Goal: Task Accomplishment & Management: Manage account settings

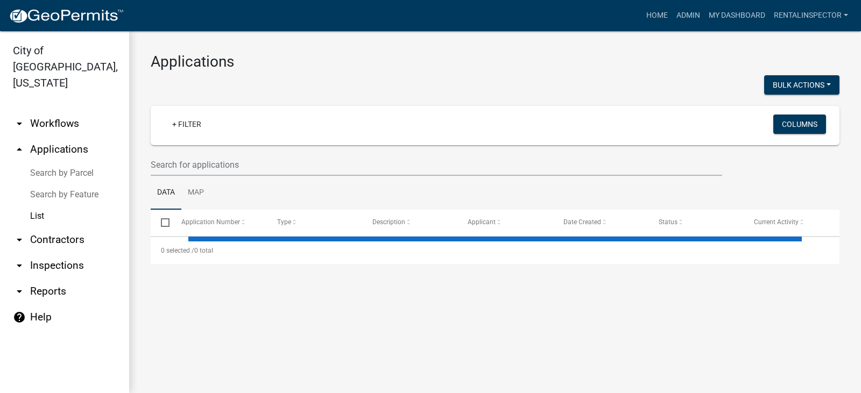
select select "3: 100"
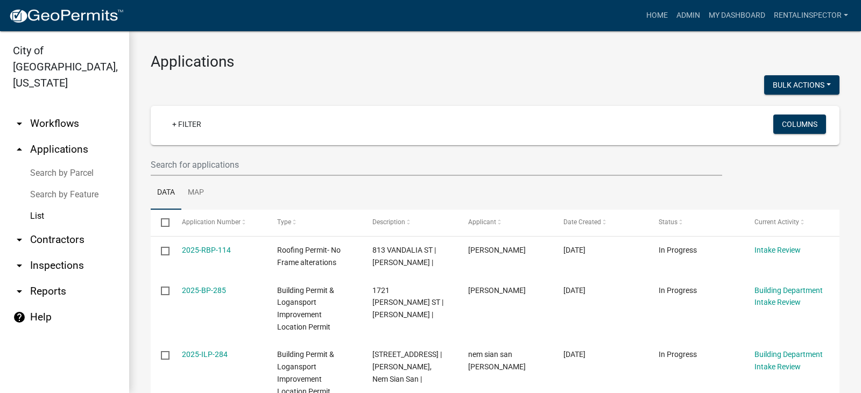
click at [61, 227] on link "arrow_drop_down Contractors" at bounding box center [64, 240] width 129 height 26
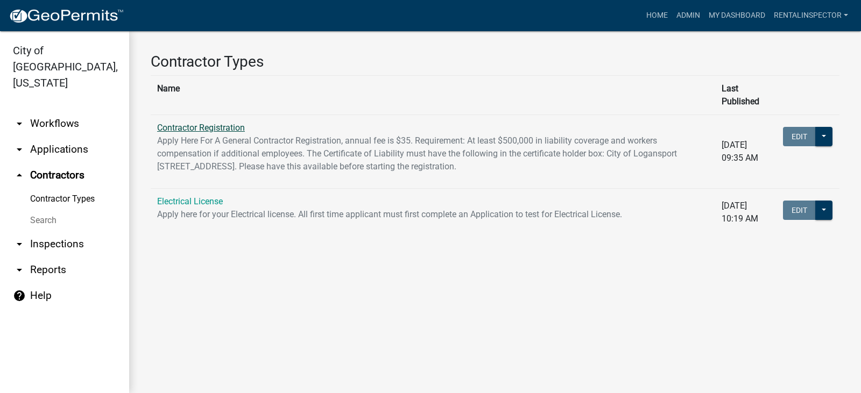
click at [234, 123] on link "Contractor Registration" at bounding box center [201, 128] width 88 height 10
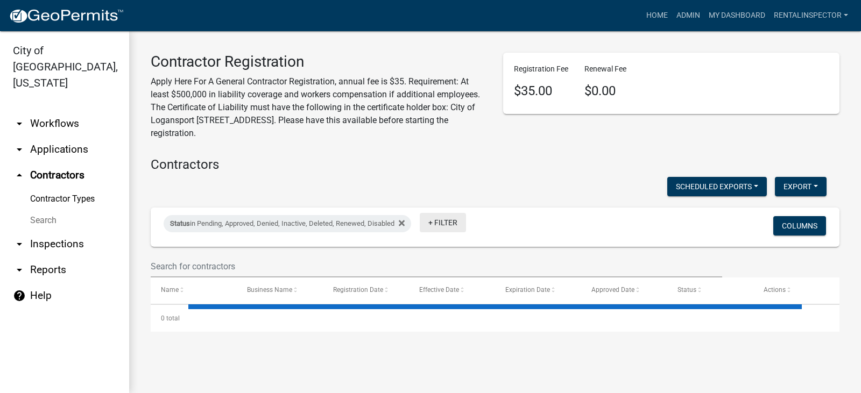
select select "2: 50"
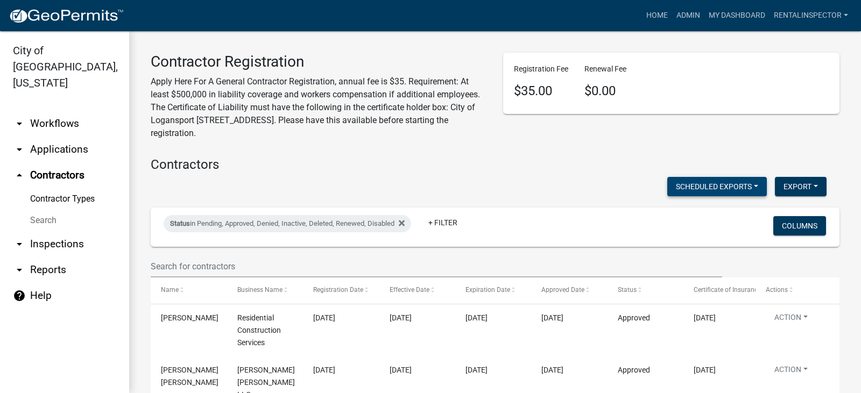
click at [749, 186] on button "Scheduled Exports" at bounding box center [717, 186] width 100 height 19
click at [762, 161] on h4 "Contractors" at bounding box center [495, 165] width 689 height 16
click at [744, 185] on button "Scheduled Exports" at bounding box center [717, 186] width 100 height 19
click at [762, 159] on h4 "Contractors" at bounding box center [495, 165] width 689 height 16
click at [745, 186] on button "Scheduled Exports" at bounding box center [717, 186] width 100 height 19
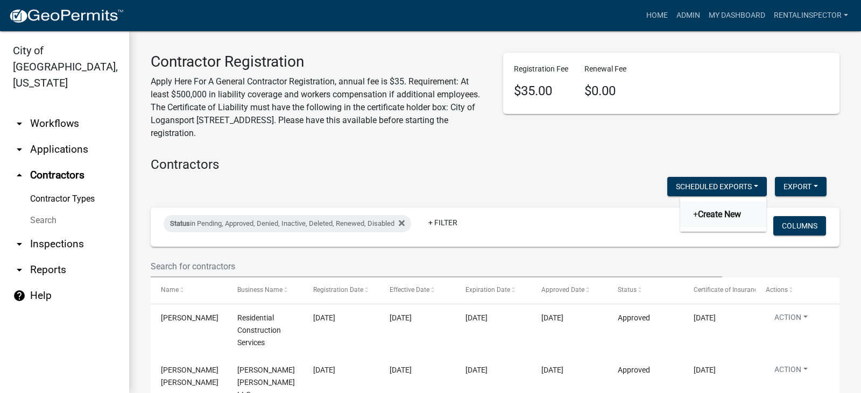
click at [720, 215] on strong "Create New" at bounding box center [719, 214] width 43 height 9
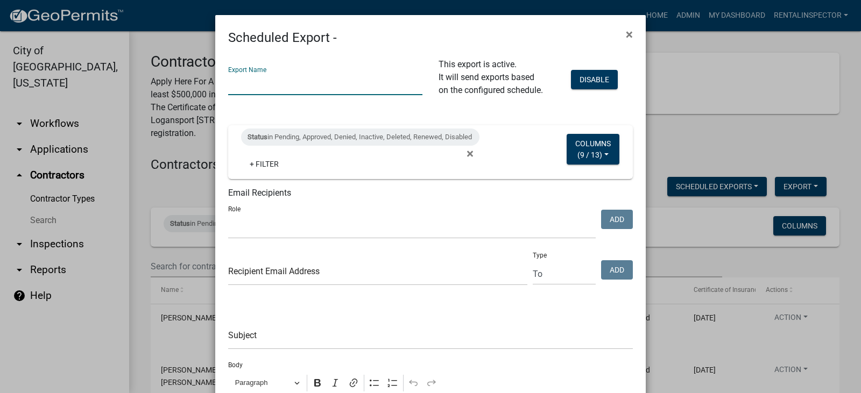
click at [293, 88] on input "text" at bounding box center [325, 84] width 194 height 22
type input "Quarterly Registered Contractors"
click at [585, 156] on span "9 / 13" at bounding box center [589, 155] width 19 height 9
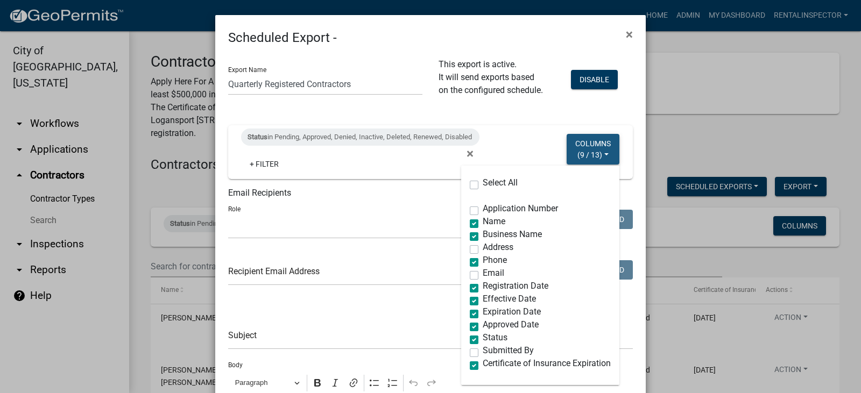
click at [605, 158] on button "Columns ( 9 / 13 )" at bounding box center [593, 149] width 53 height 31
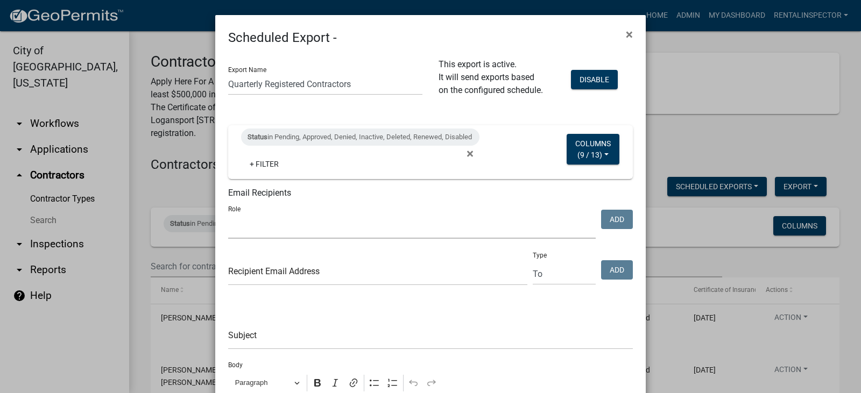
click at [476, 225] on select "Code Enforcement Admin IT Public 1 Street Department City Admin Electrical Insp…" at bounding box center [412, 228] width 368 height 22
select select "acce6e04-bc3b-491d-8a8d-742a6702d455"
click at [228, 217] on select "Code Enforcement Admin IT Public 1 Street Department City Admin Electrical Insp…" at bounding box center [412, 228] width 368 height 22
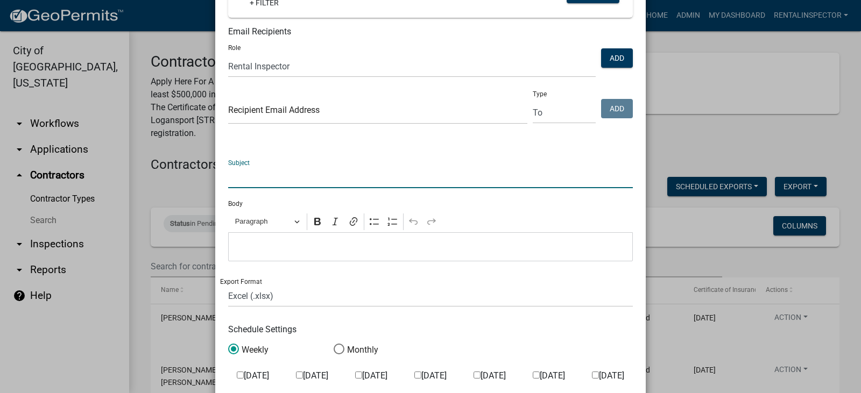
click at [320, 176] on input "text" at bounding box center [430, 177] width 405 height 22
type input "Quarterly Registered Contractors"
click at [302, 242] on p "Editor editing area: main. Press Alt+0 for help." at bounding box center [430, 247] width 393 height 13
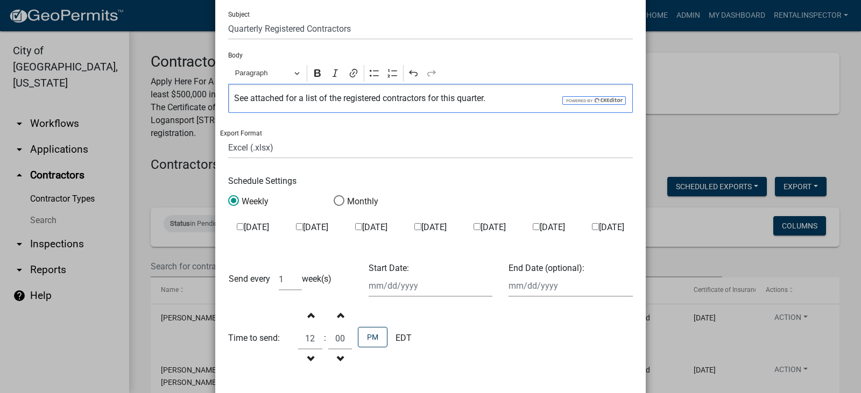
scroll to position [323, 0]
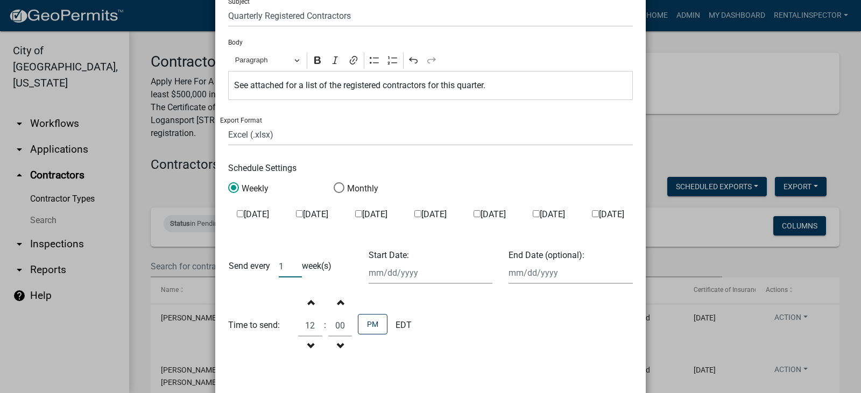
click at [289, 269] on input "1" at bounding box center [290, 267] width 23 height 22
click at [297, 263] on input "2" at bounding box center [290, 267] width 23 height 22
click at [297, 263] on input "3" at bounding box center [290, 267] width 23 height 22
click at [297, 263] on input "4" at bounding box center [290, 267] width 23 height 22
click at [297, 263] on input "5" at bounding box center [290, 267] width 23 height 22
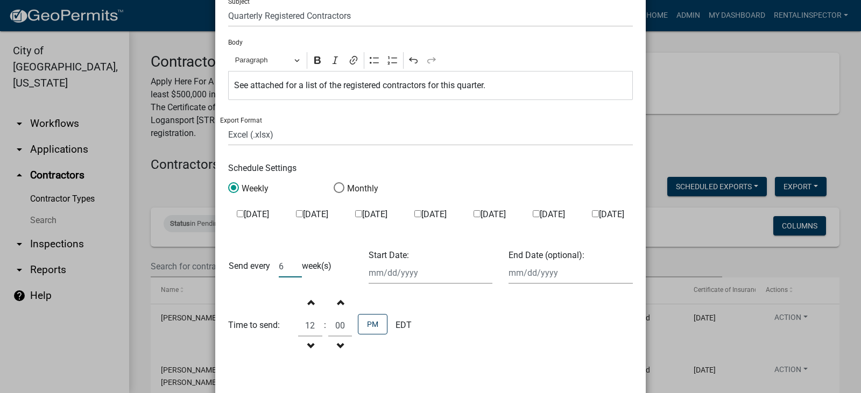
click at [297, 263] on input "6" at bounding box center [290, 267] width 23 height 22
click at [297, 263] on input "7" at bounding box center [290, 267] width 23 height 22
click at [297, 263] on input "8" at bounding box center [290, 267] width 23 height 22
click at [297, 263] on input "9" at bounding box center [290, 267] width 23 height 22
click at [297, 263] on input "10" at bounding box center [290, 267] width 23 height 22
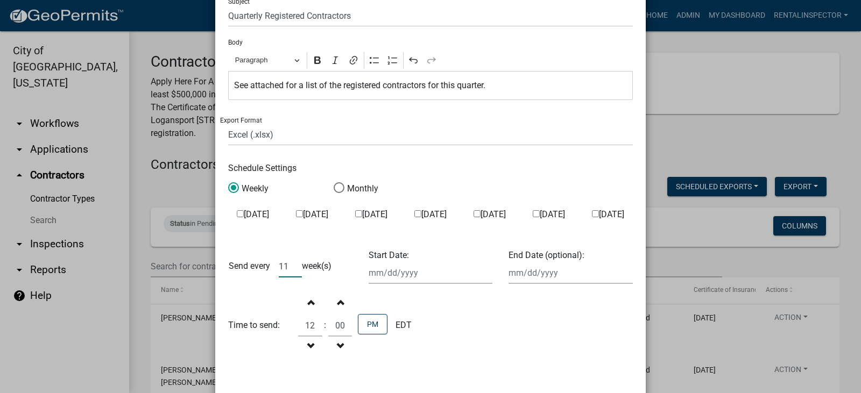
click at [297, 263] on input "11" at bounding box center [290, 267] width 23 height 22
click at [297, 263] on input "12" at bounding box center [290, 267] width 23 height 22
type input "13"
click at [293, 264] on input "13" at bounding box center [290, 267] width 23 height 22
click at [398, 276] on div "Start Date:" at bounding box center [431, 266] width 140 height 35
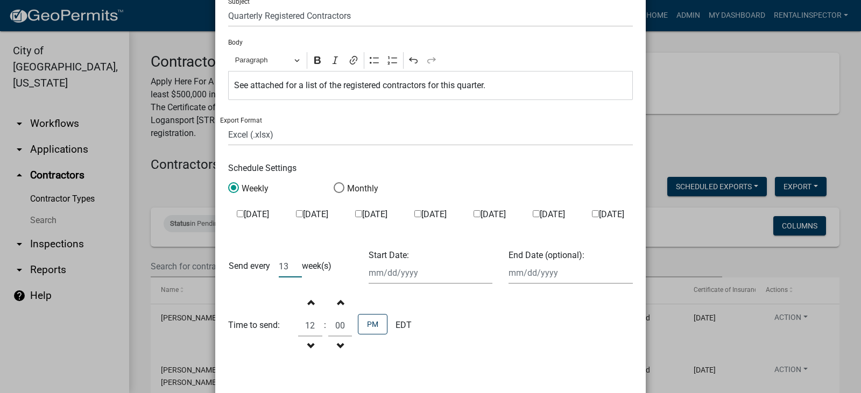
select select "8"
select select "2025"
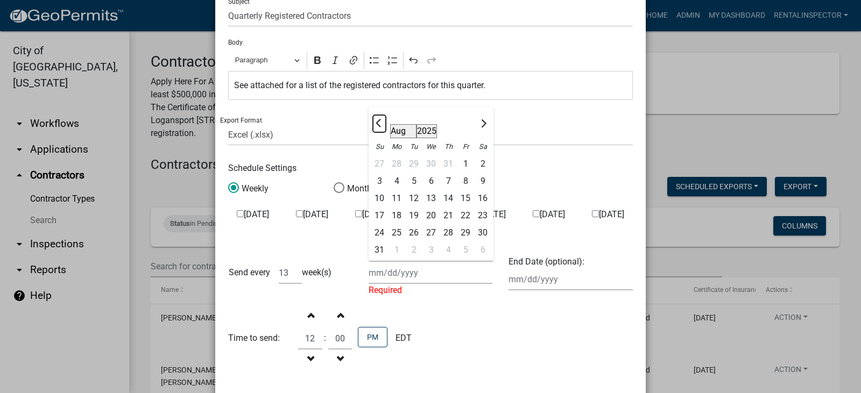
click at [376, 121] on span "Previous month" at bounding box center [380, 123] width 8 height 8
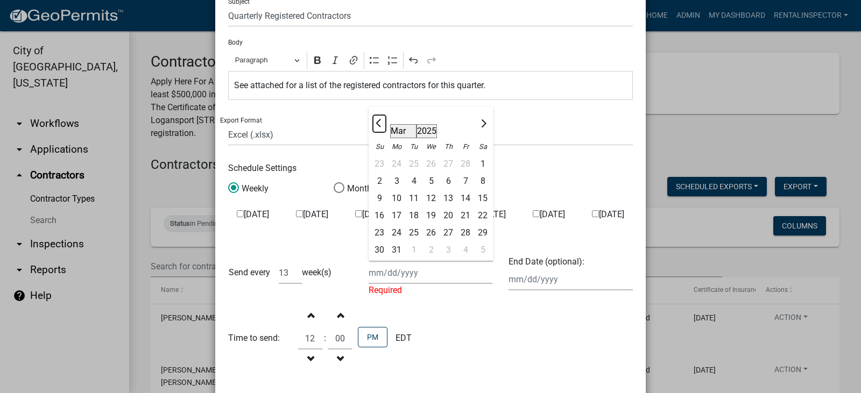
click at [376, 121] on span "Previous month" at bounding box center [380, 123] width 8 height 8
select select "1"
click at [428, 166] on div "1" at bounding box center [431, 164] width 17 height 17
type input "[DATE]"
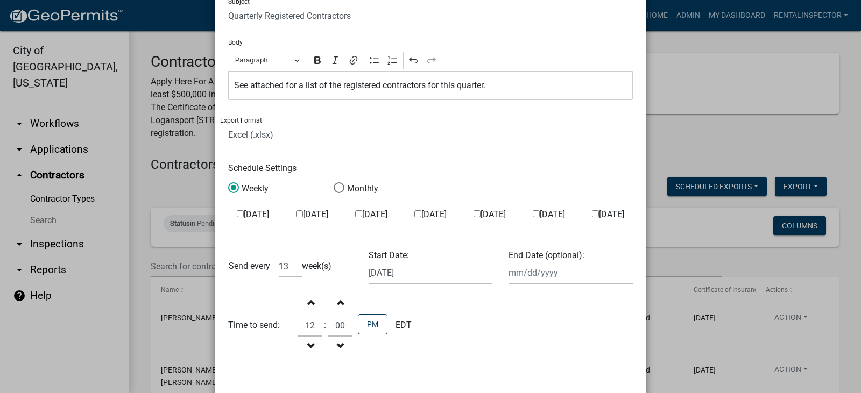
select select "8"
select select "2025"
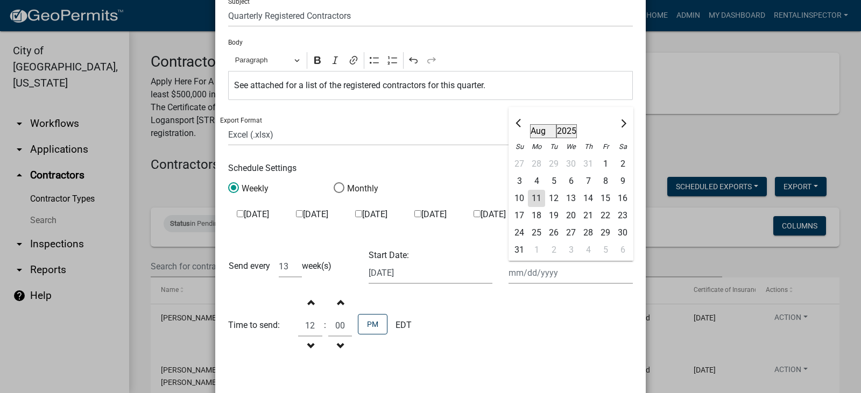
click at [536, 273] on input at bounding box center [571, 273] width 124 height 22
click at [622, 125] on button "Next month" at bounding box center [622, 123] width 13 height 17
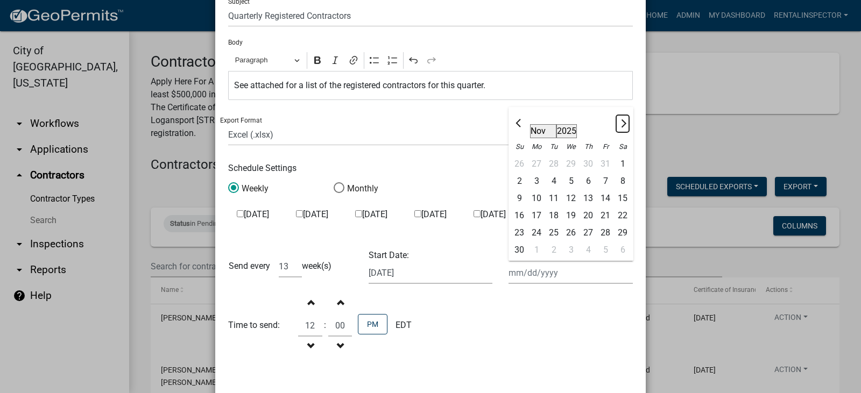
select select "12"
click at [571, 234] on div "31" at bounding box center [570, 232] width 17 height 17
type input "[DATE]"
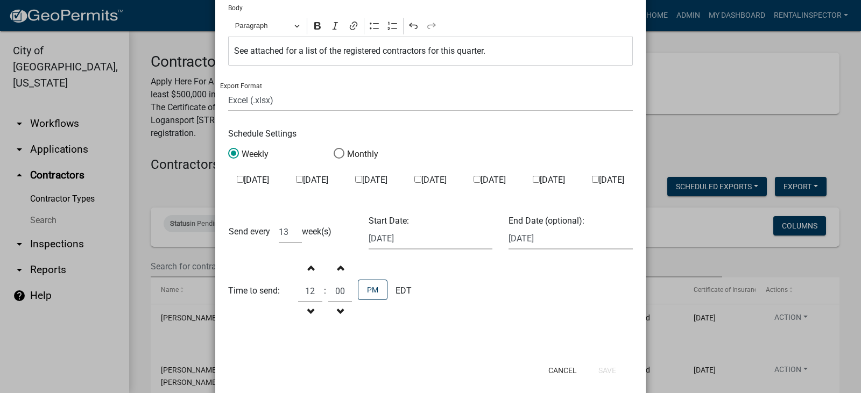
scroll to position [376, 0]
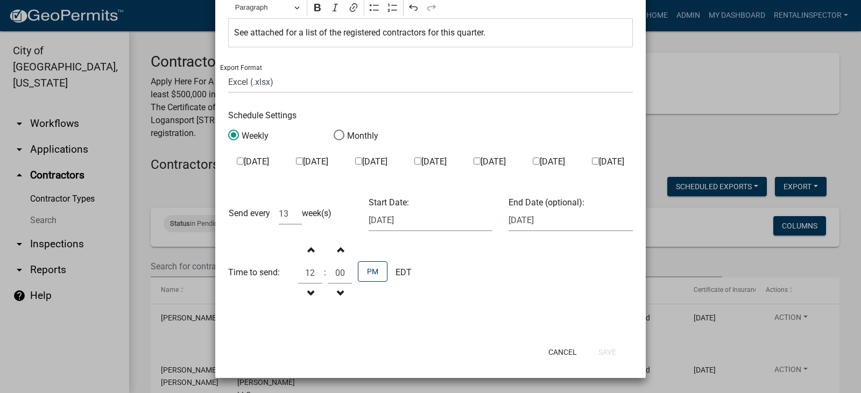
click at [308, 254] on span "button" at bounding box center [310, 249] width 5 height 9
click at [308, 293] on span "button" at bounding box center [310, 293] width 5 height 9
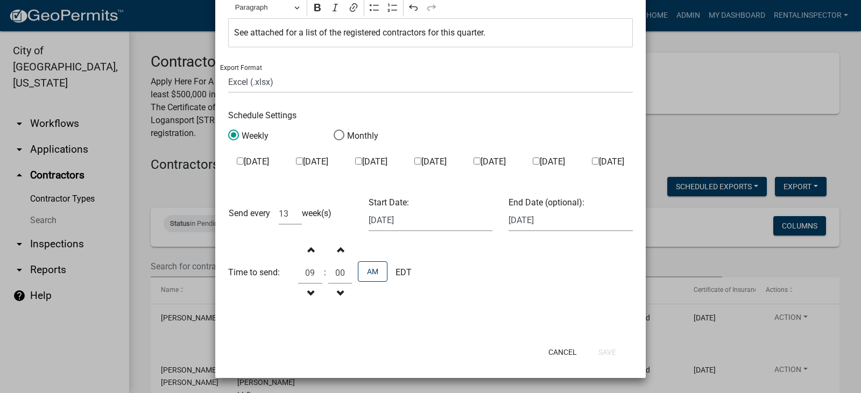
click at [308, 293] on span "button" at bounding box center [310, 293] width 5 height 9
click at [308, 252] on span "button" at bounding box center [310, 249] width 5 height 9
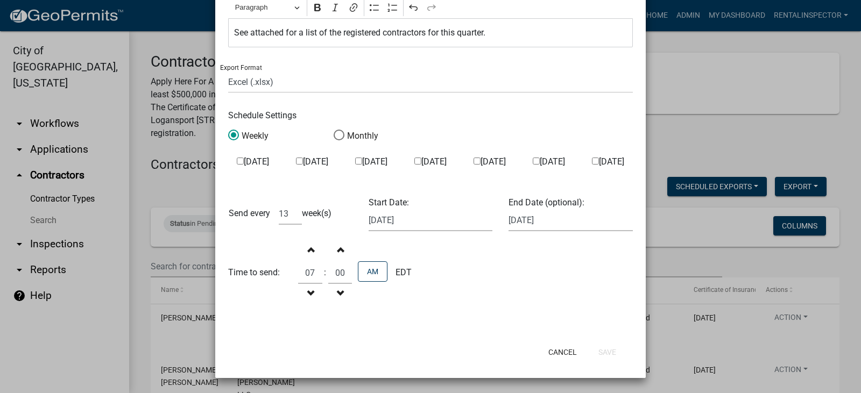
type input "08"
click at [510, 310] on div "Schedule Settings Weekly Monthly [DATE] [DATE] [DATE] [DATE] [DATE] [DATE] [DAT…" at bounding box center [430, 212] width 421 height 205
click at [296, 159] on input "[DATE]" at bounding box center [299, 161] width 7 height 7
checkbox input "true"
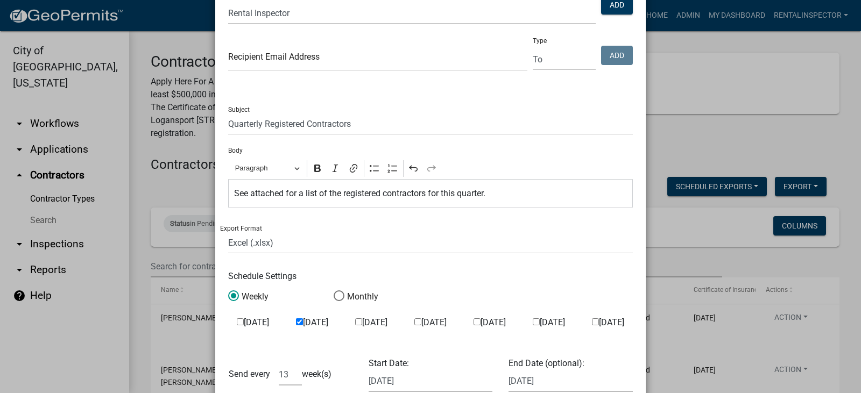
click at [347, 228] on div "Export Format Excel (.xlsx) Comma-Separated Values (.csv)" at bounding box center [430, 235] width 421 height 37
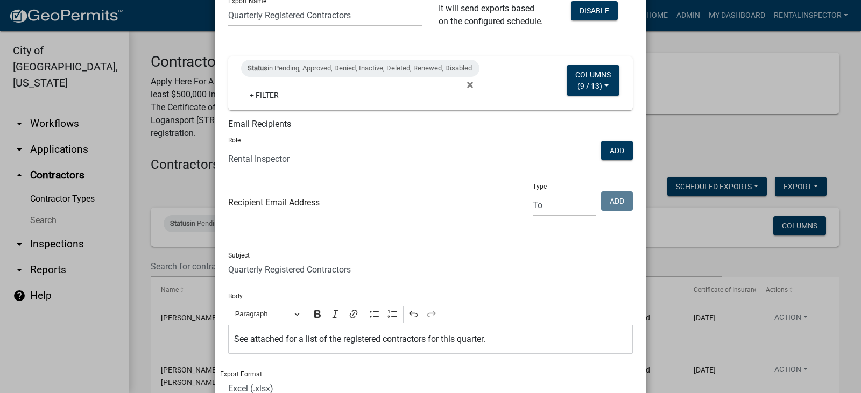
scroll to position [53, 0]
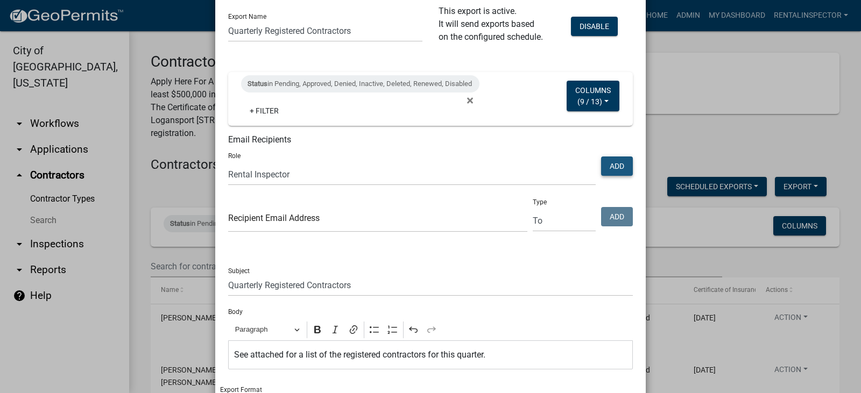
click at [609, 166] on button "Add" at bounding box center [617, 166] width 32 height 19
select select
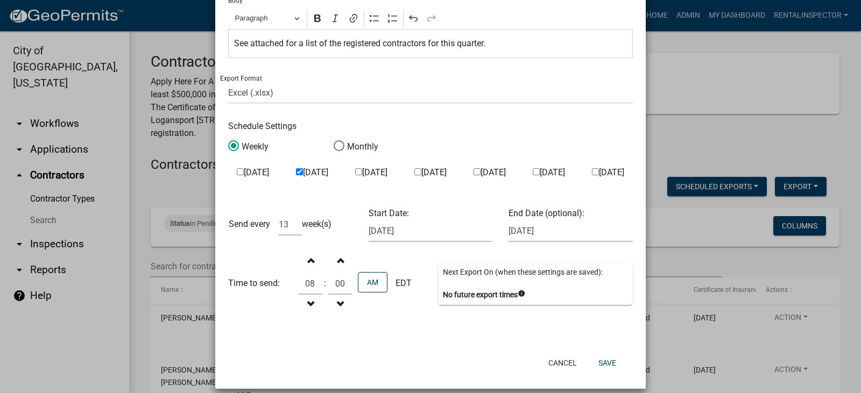
scroll to position [408, 0]
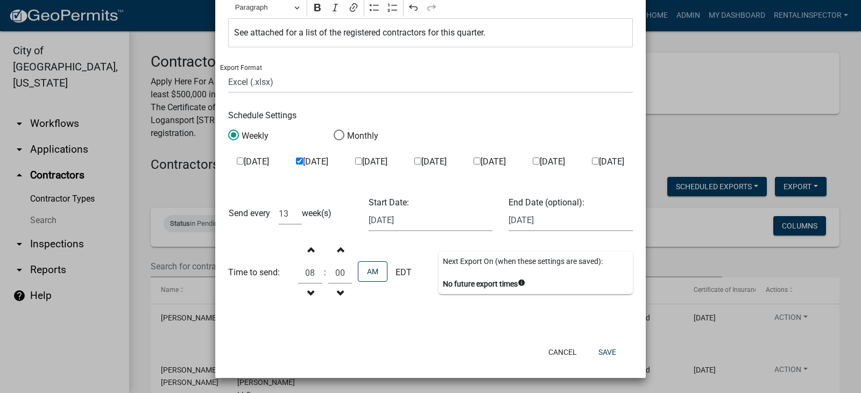
select select "12"
select select "2025"
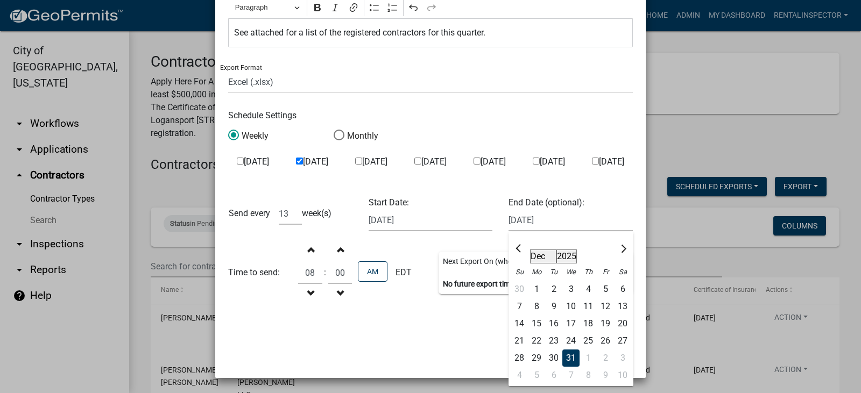
click at [535, 220] on div "End Date (optional): [DATE] Jan Feb Mar Apr May Jun [DATE] Aug Sep Oct Nov [DAT…" at bounding box center [571, 213] width 140 height 35
click at [535, 220] on input "[DATE]" at bounding box center [571, 220] width 124 height 22
click at [390, 220] on div "Start Date: [DATE]" at bounding box center [431, 213] width 140 height 35
select select "2025"
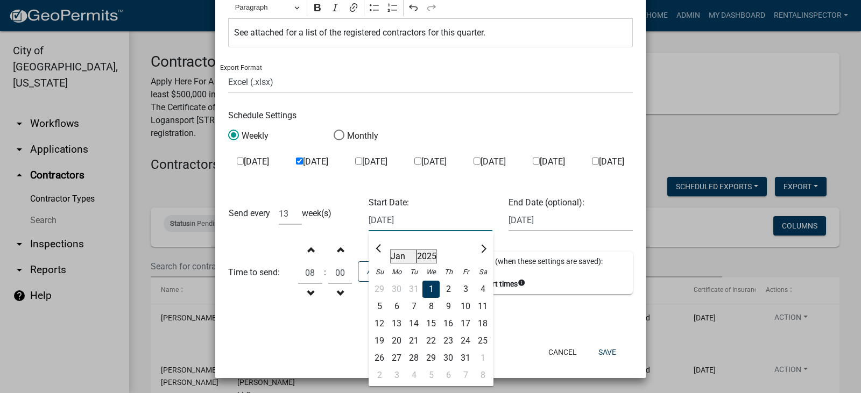
click at [475, 213] on input "[DATE]" at bounding box center [431, 220] width 124 height 22
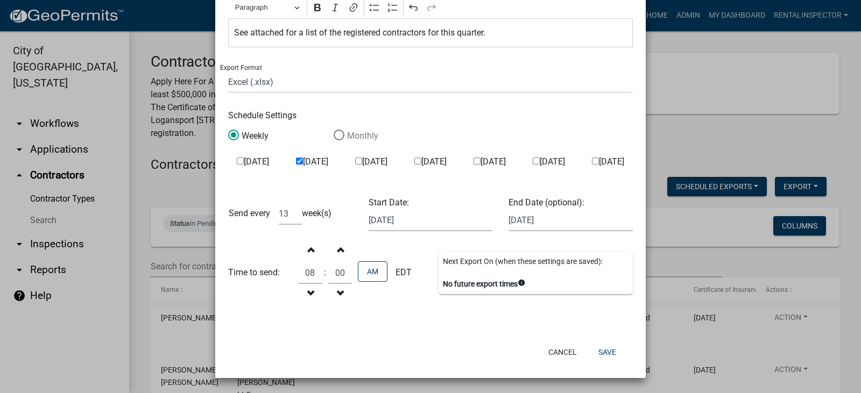
click at [329, 137] on span at bounding box center [338, 134] width 23 height 23
click at [334, 130] on input "Monthly" at bounding box center [334, 130] width 0 height 0
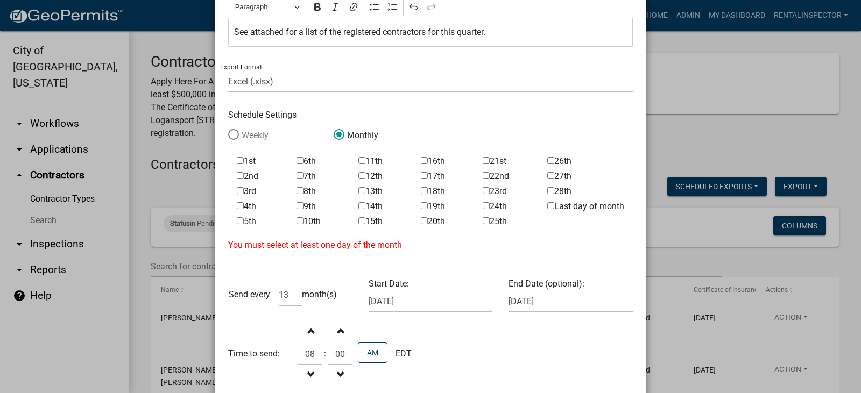
click at [248, 135] on label "Weekly" at bounding box center [248, 135] width 40 height 13
click at [228, 129] on input "Weekly" at bounding box center [228, 129] width 0 height 0
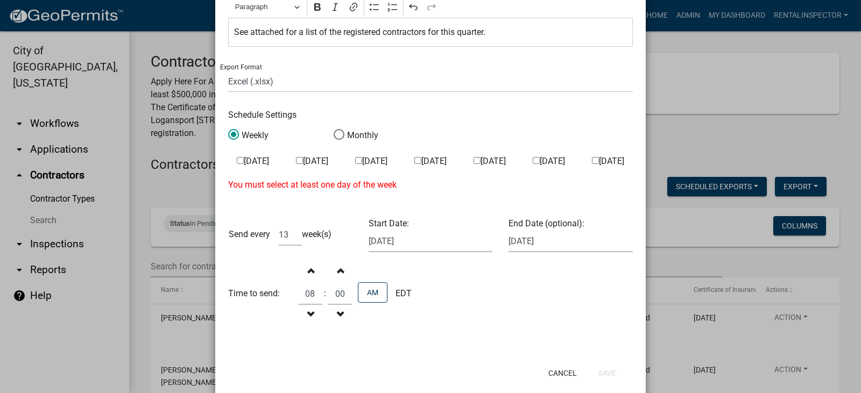
click at [296, 160] on input "[DATE]" at bounding box center [299, 160] width 7 height 7
checkbox input "true"
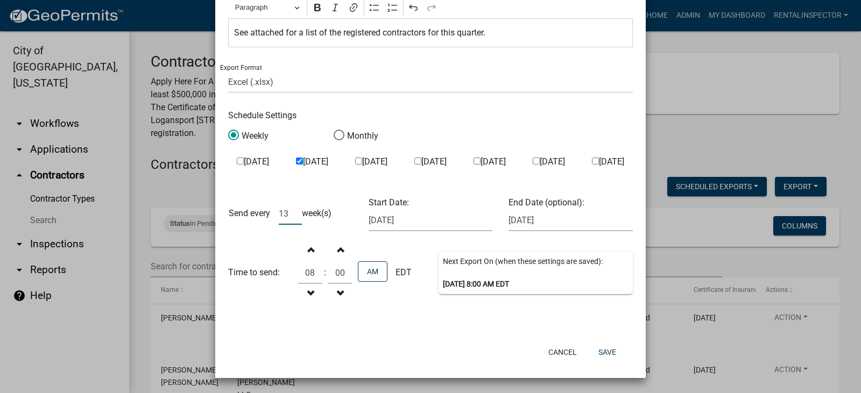
click at [279, 212] on input "13" at bounding box center [290, 214] width 23 height 22
click at [607, 352] on button "Save" at bounding box center [607, 352] width 35 height 19
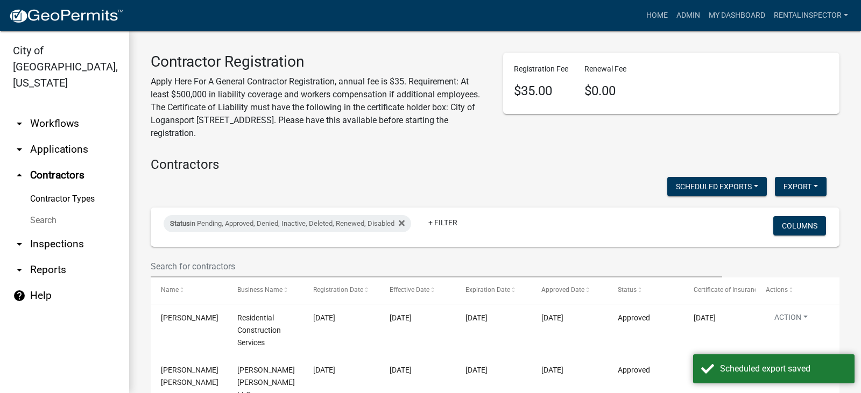
scroll to position [0, 0]
click at [801, 185] on button "Export" at bounding box center [801, 186] width 52 height 19
click at [779, 211] on button "Excel Format (.xlsx)" at bounding box center [776, 215] width 101 height 26
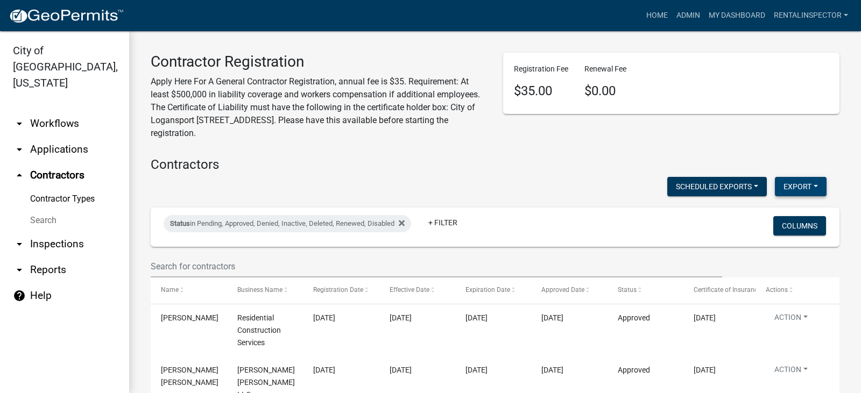
click at [805, 188] on button "Export" at bounding box center [801, 186] width 52 height 19
